Goal: Transaction & Acquisition: Obtain resource

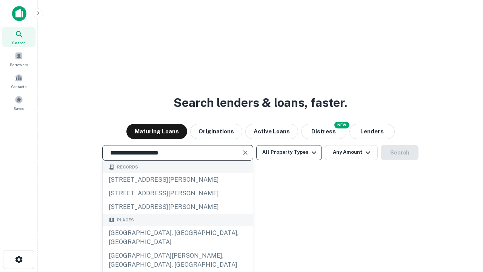
click at [177, 249] on div "[GEOGRAPHIC_DATA], [GEOGRAPHIC_DATA], [GEOGRAPHIC_DATA]" at bounding box center [178, 237] width 150 height 23
click at [289, 152] on button "All Property Types" at bounding box center [289, 152] width 66 height 15
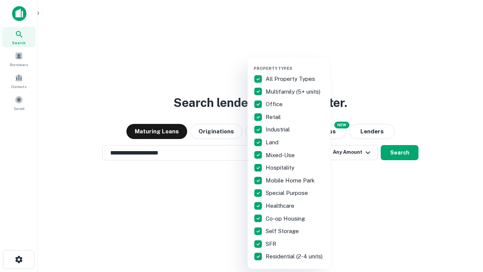
type input "**********"
click at [295, 63] on button "button" at bounding box center [295, 63] width 83 height 0
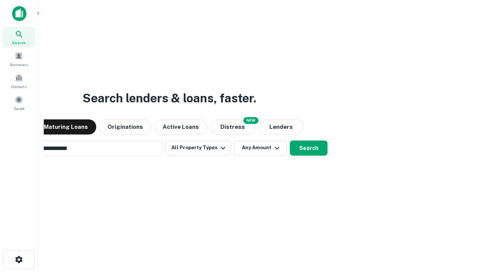
scroll to position [12, 0]
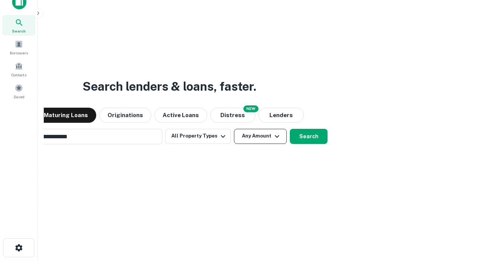
click at [234, 129] on button "Any Amount" at bounding box center [260, 136] width 53 height 15
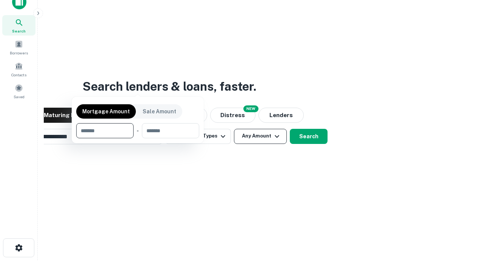
scroll to position [12, 0]
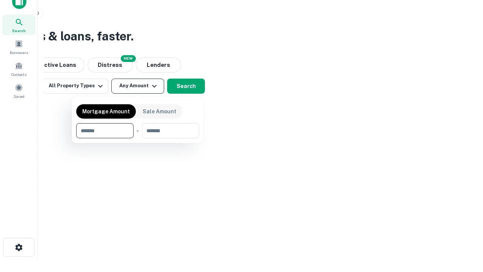
type input "*******"
click at [138, 138] on button "button" at bounding box center [137, 138] width 123 height 0
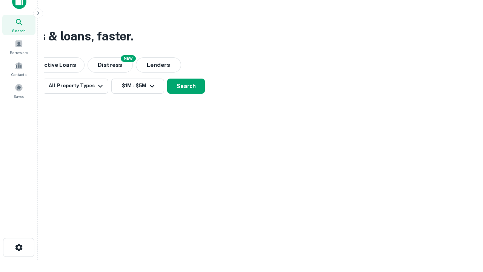
scroll to position [12, 0]
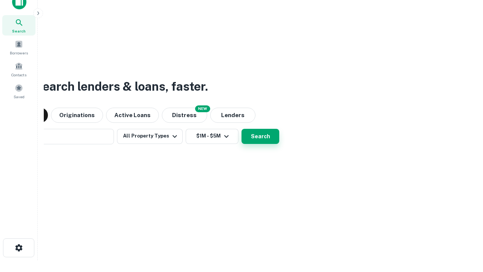
click at [241, 129] on button "Search" at bounding box center [260, 136] width 38 height 15
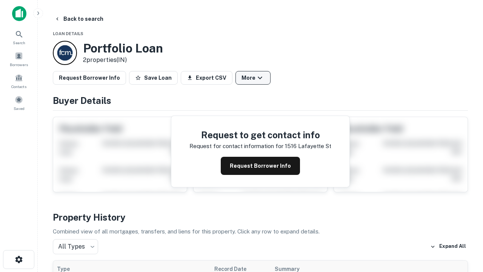
click at [253, 78] on button "More" at bounding box center [252, 78] width 35 height 14
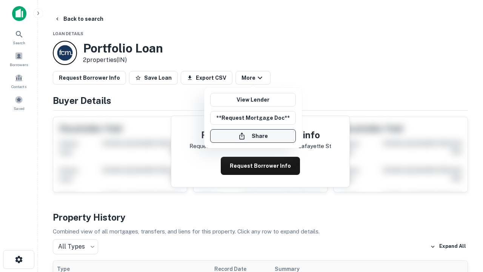
click at [253, 136] on button "Share" at bounding box center [253, 136] width 86 height 14
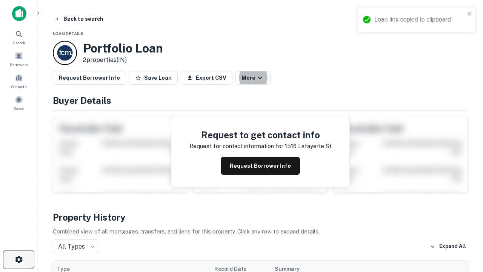
click at [18, 259] on icon "button" at bounding box center [18, 259] width 9 height 9
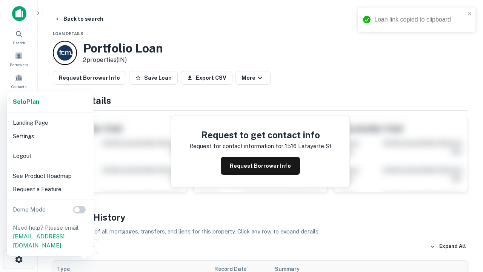
click at [50, 155] on li "Logout" at bounding box center [50, 156] width 81 height 14
